Goal: Task Accomplishment & Management: Manage account settings

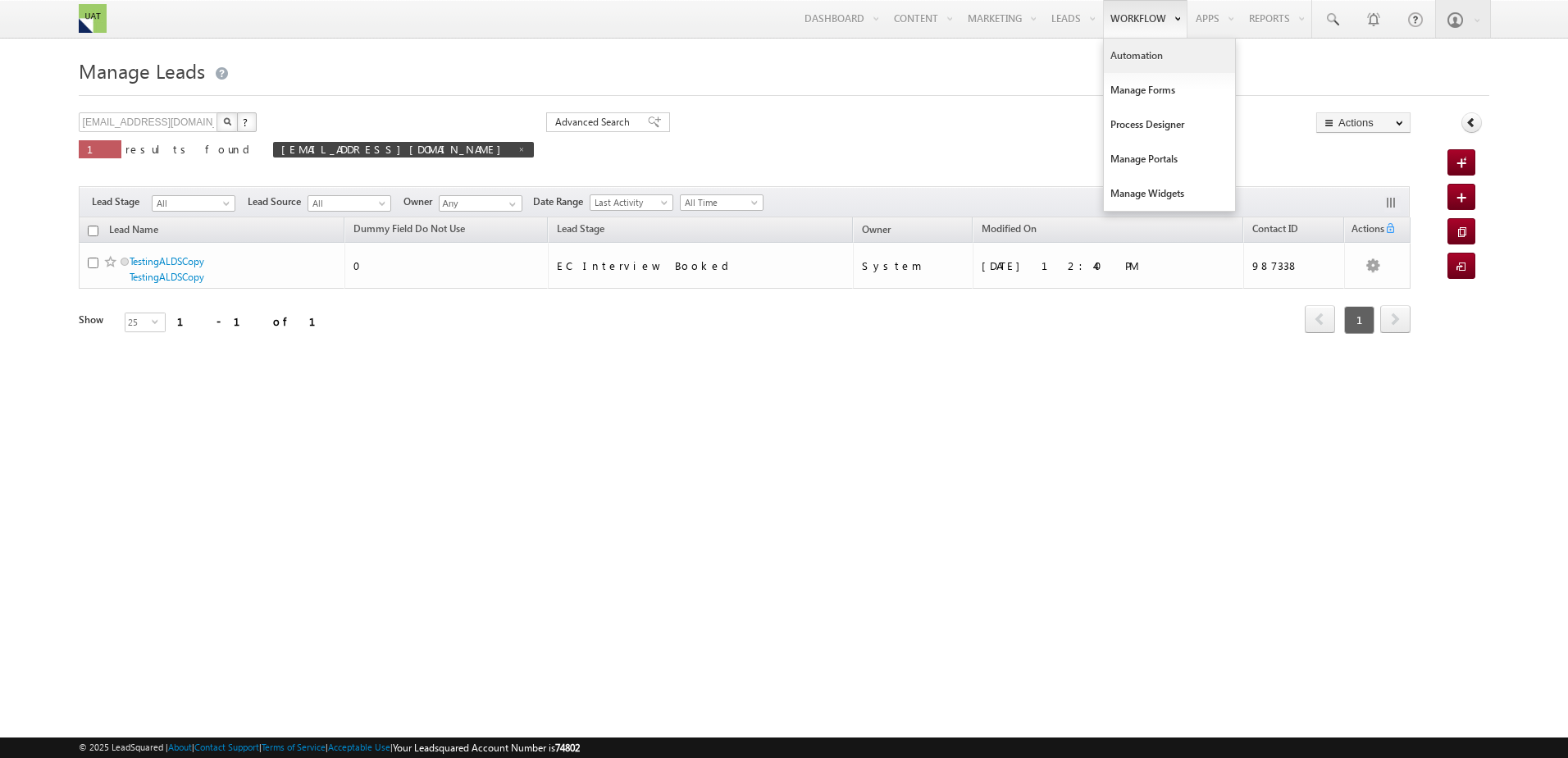
click at [1138, 55] on link "Automation" at bounding box center [1169, 55] width 131 height 35
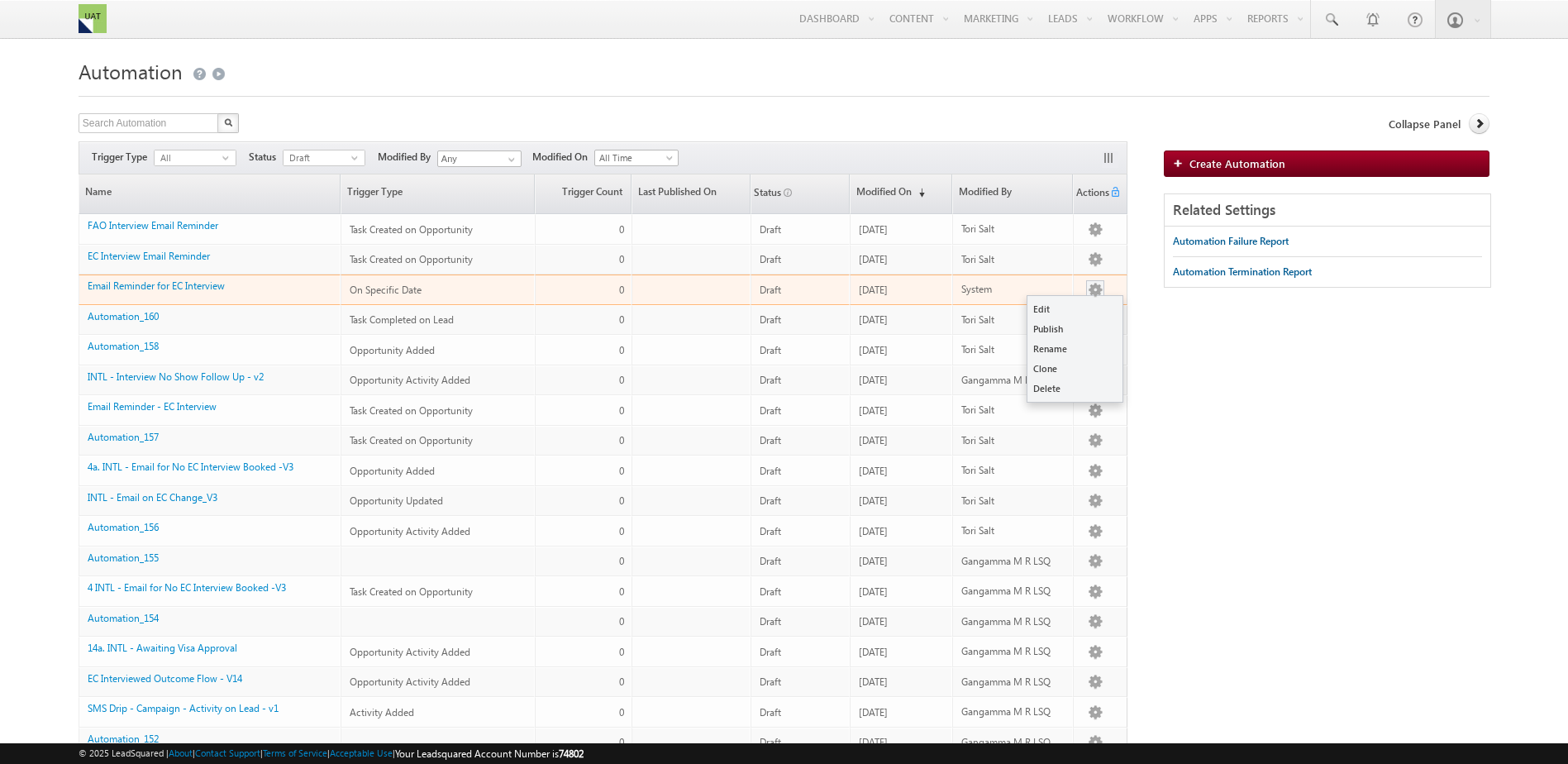
click at [1092, 285] on button "button" at bounding box center [1095, 291] width 17 height 17
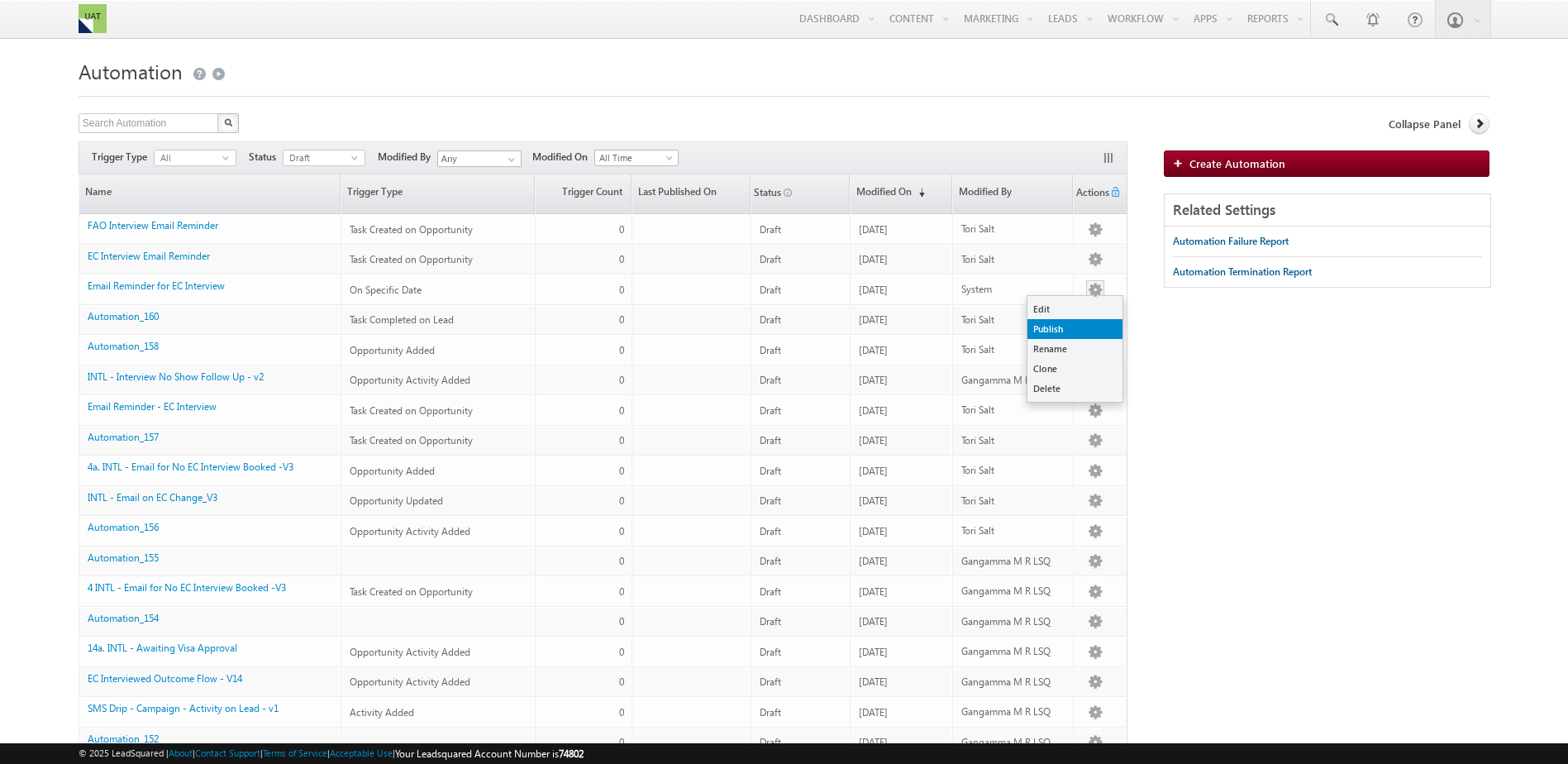
click at [1069, 327] on link "Publish" at bounding box center [1074, 328] width 95 height 20
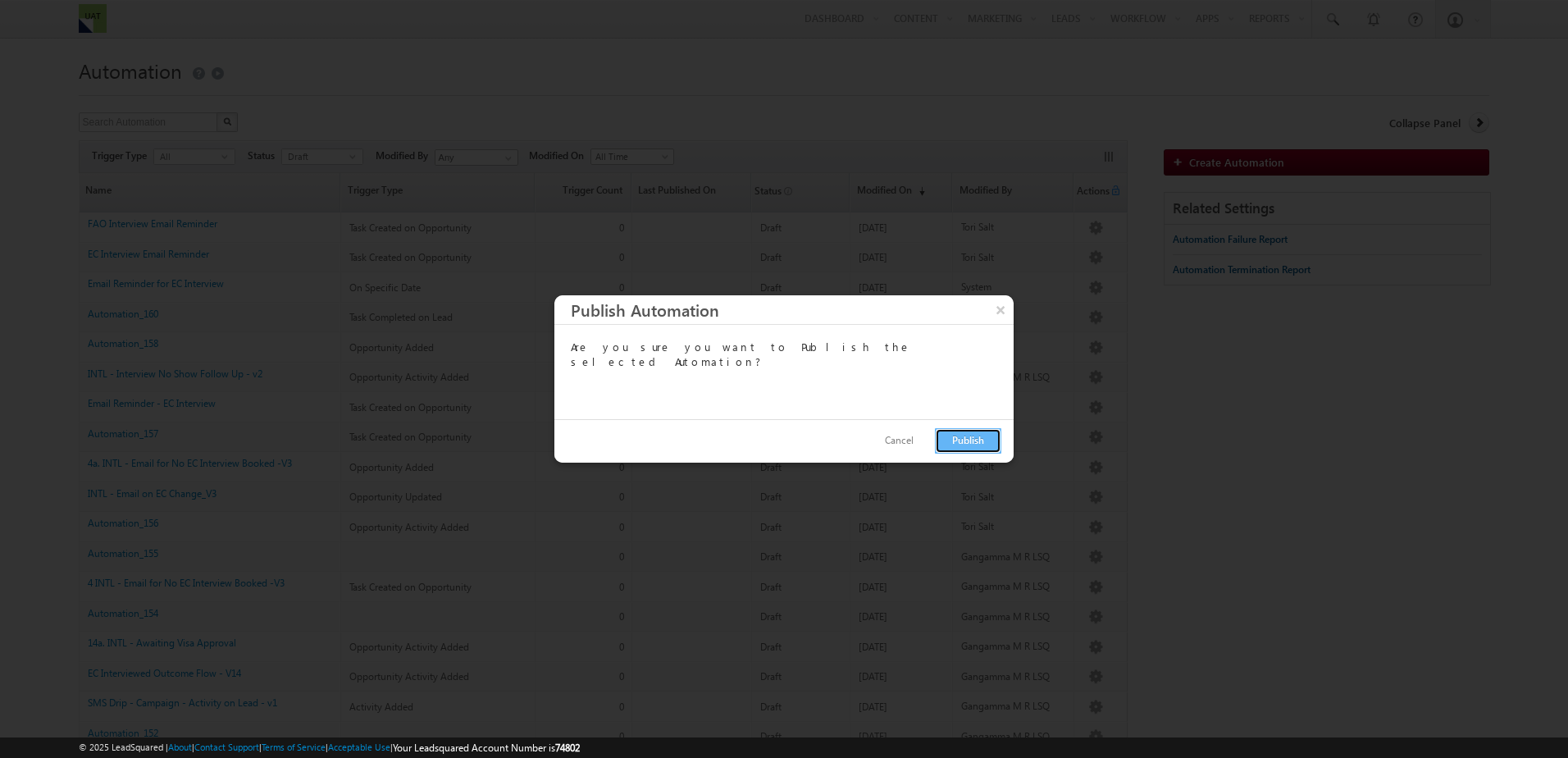
click at [970, 441] on button "Publish" at bounding box center [967, 440] width 66 height 25
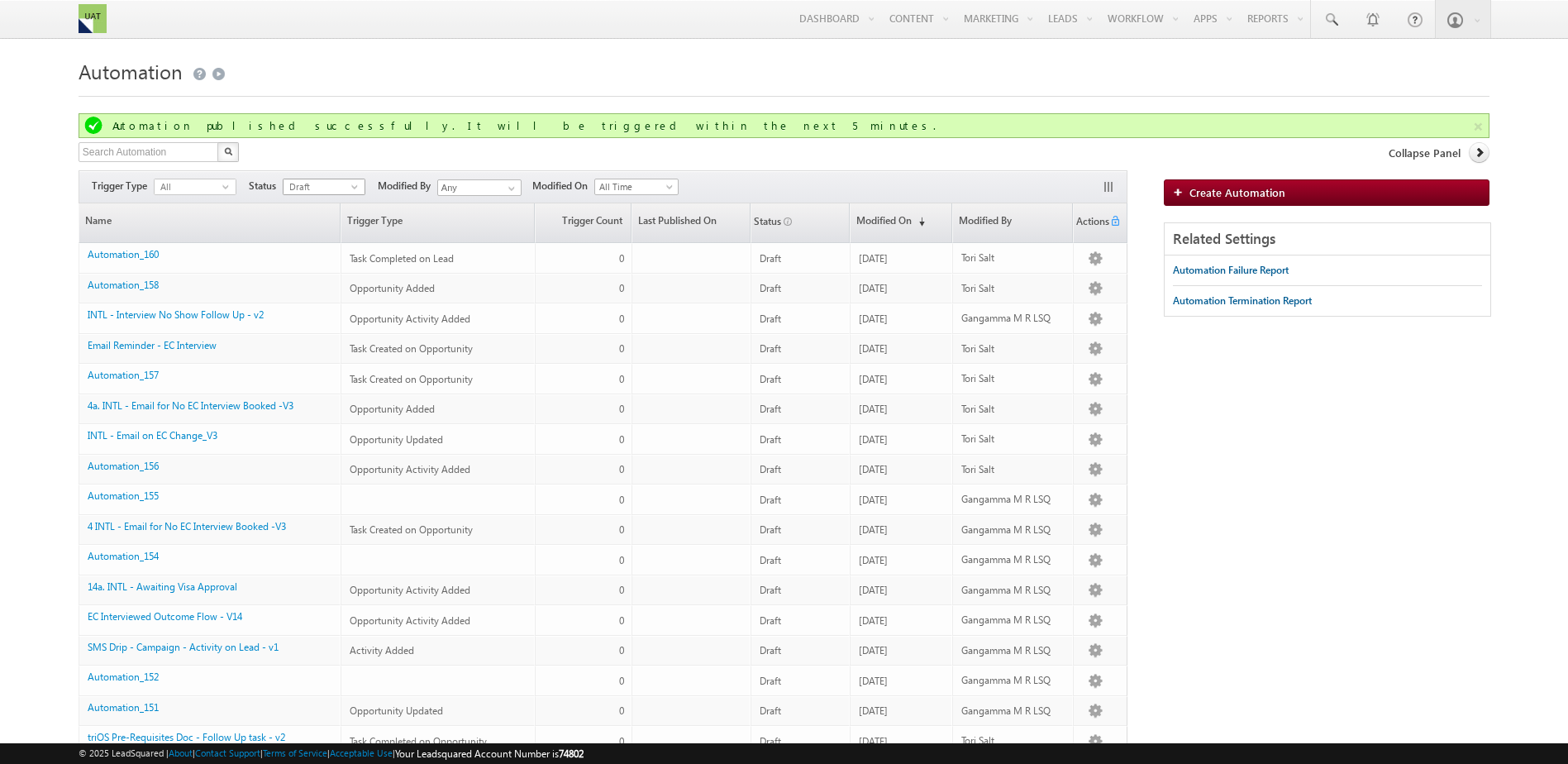
click at [331, 180] on span "Draft" at bounding box center [318, 187] width 68 height 15
click at [314, 232] on li "Published" at bounding box center [324, 239] width 81 height 17
